Goal: Find specific page/section: Find specific page/section

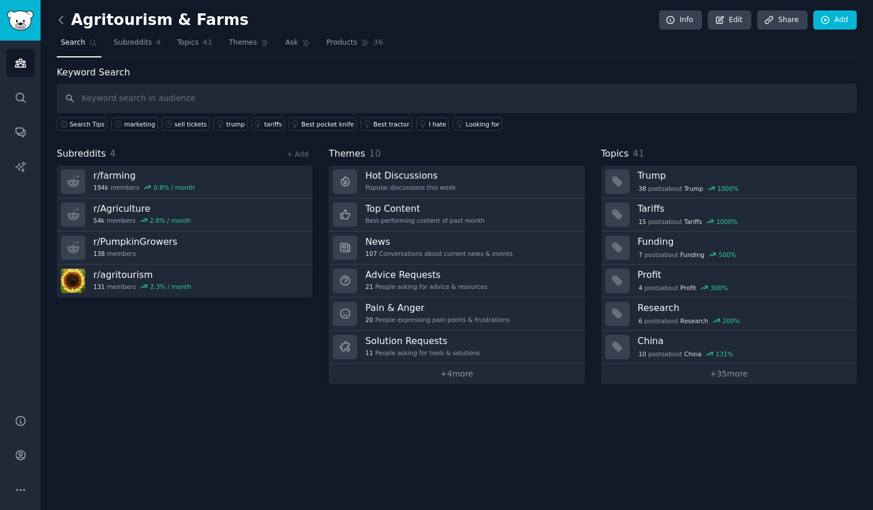
click at [63, 20] on icon at bounding box center [61, 20] width 12 height 12
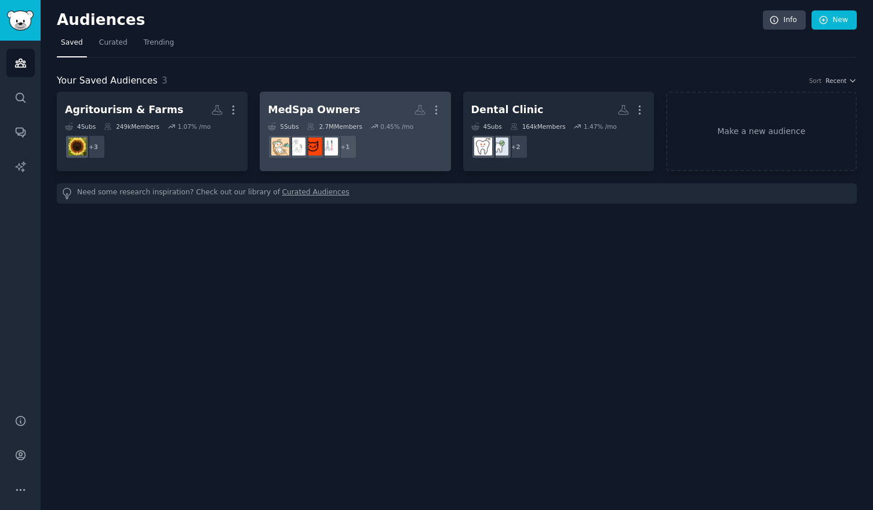
click at [369, 103] on h2 "MedSpa Owners More" at bounding box center [355, 110] width 175 height 20
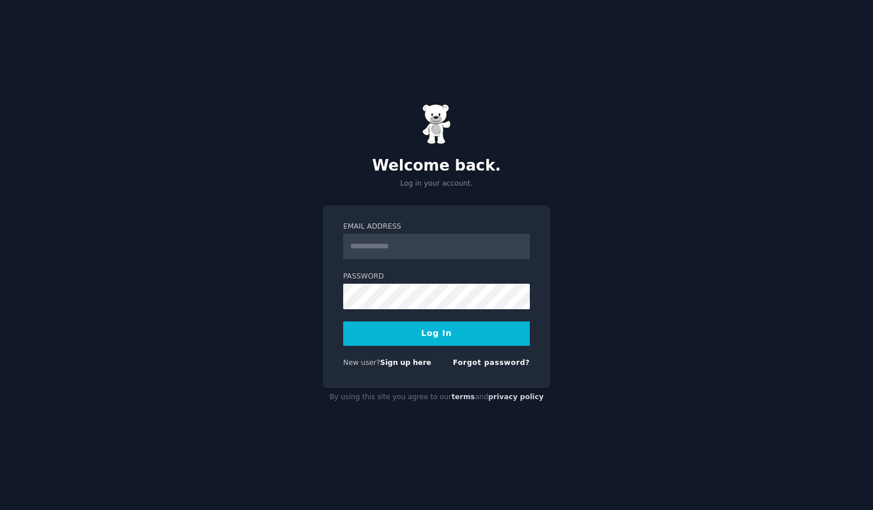
type input "**********"
click at [442, 331] on button "Log In" at bounding box center [436, 333] width 187 height 24
